Goal: Navigation & Orientation: Find specific page/section

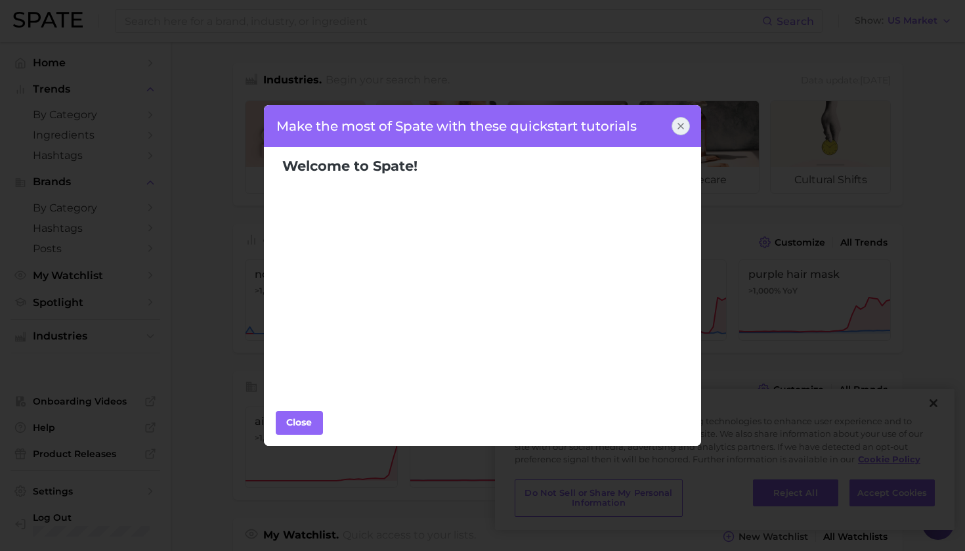
click at [680, 122] on icon at bounding box center [680, 126] width 10 height 10
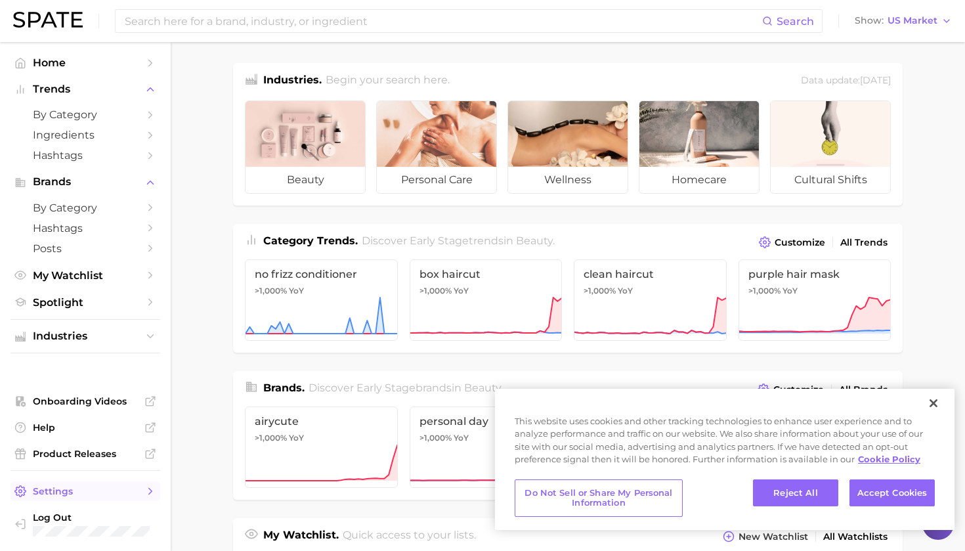
click at [82, 497] on span "Settings" at bounding box center [85, 491] width 105 height 12
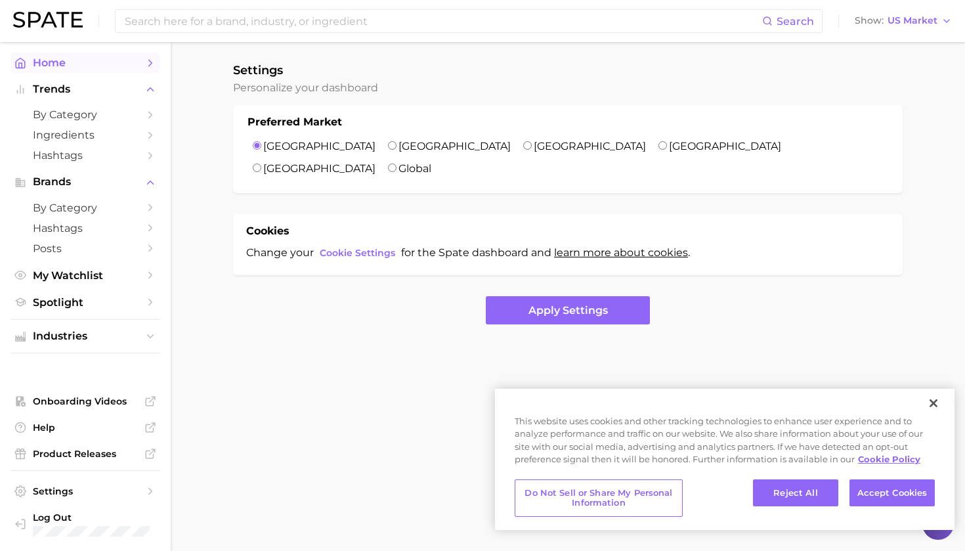
click at [81, 62] on span "Home" at bounding box center [85, 62] width 105 height 12
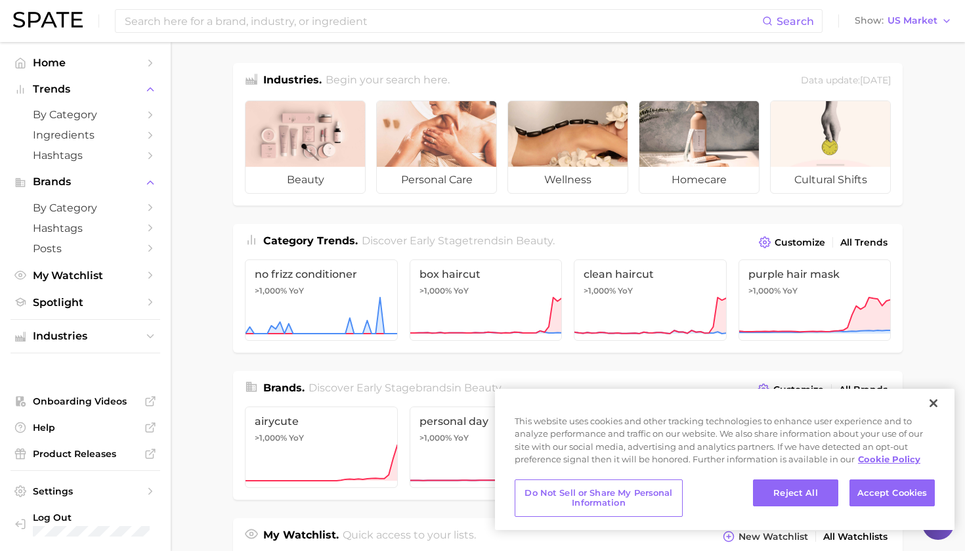
click at [58, 18] on img at bounding box center [48, 20] width 70 height 16
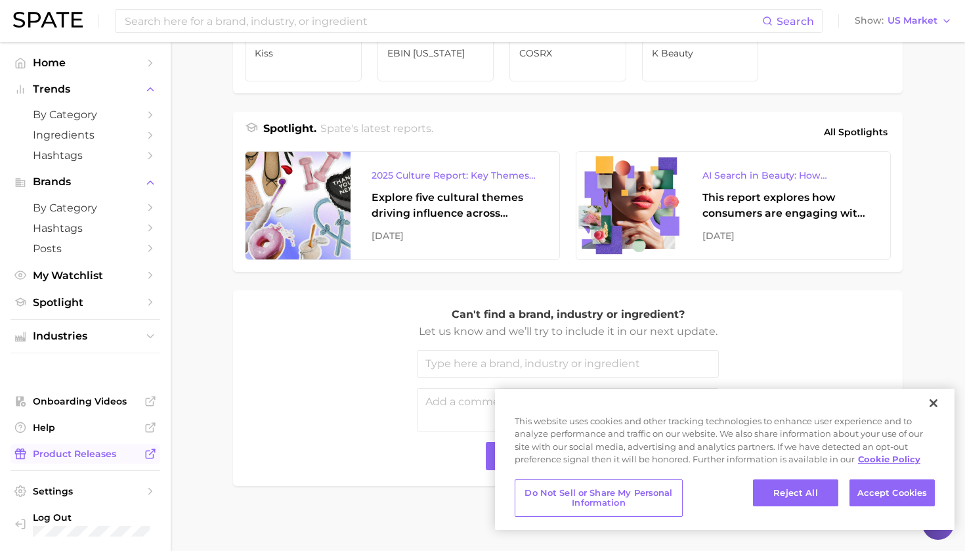
scroll to position [514, 0]
click at [69, 427] on span "Help" at bounding box center [85, 427] width 105 height 12
